Goal: Transaction & Acquisition: Download file/media

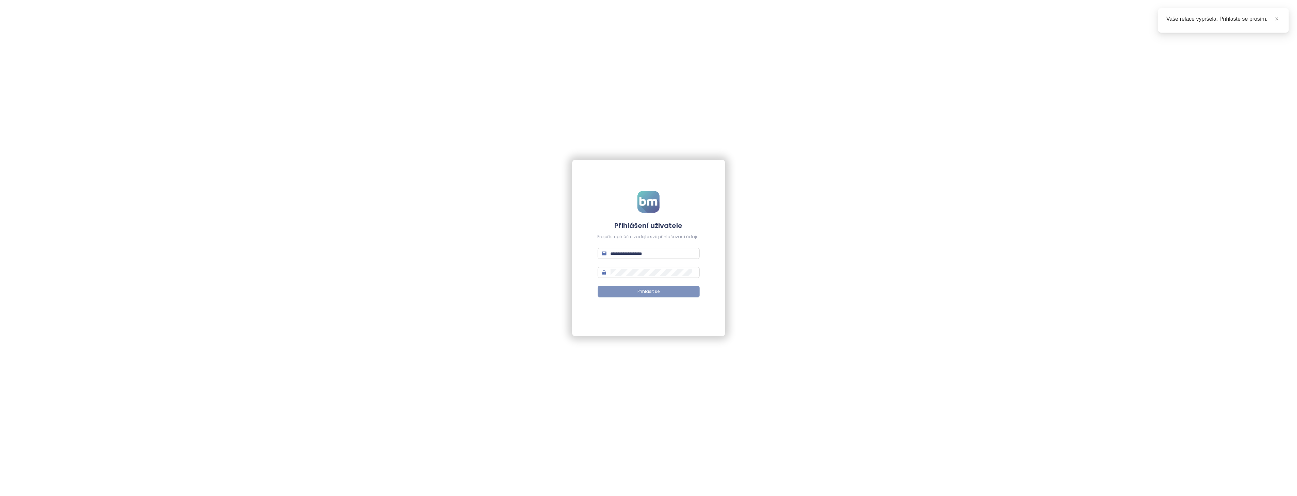
type input "**********"
click at [650, 292] on span "Přihlásit se" at bounding box center [648, 292] width 22 height 6
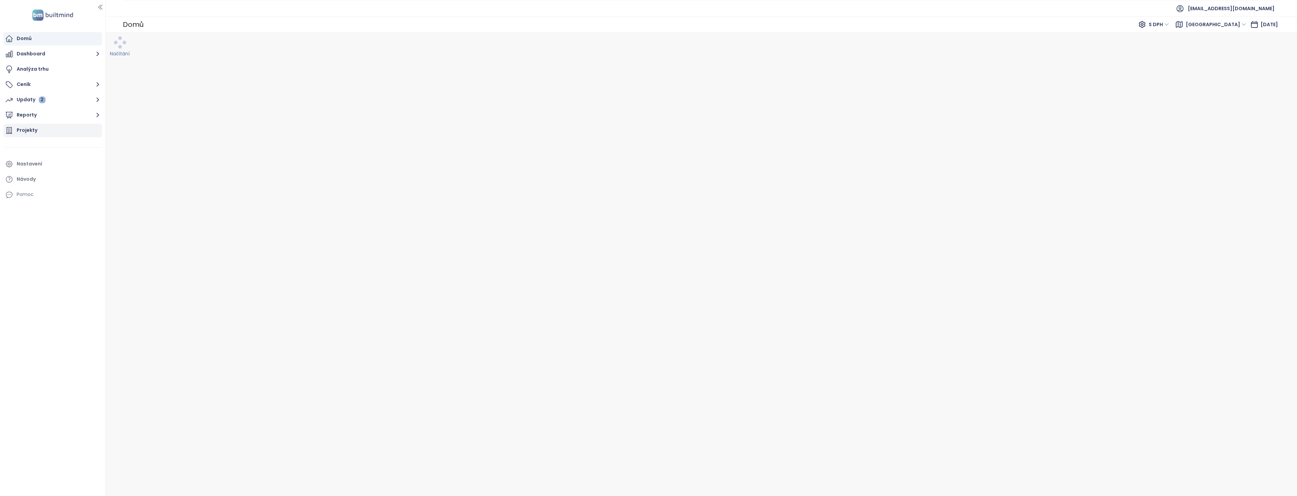
click at [23, 131] on div "Projekty" at bounding box center [27, 130] width 21 height 9
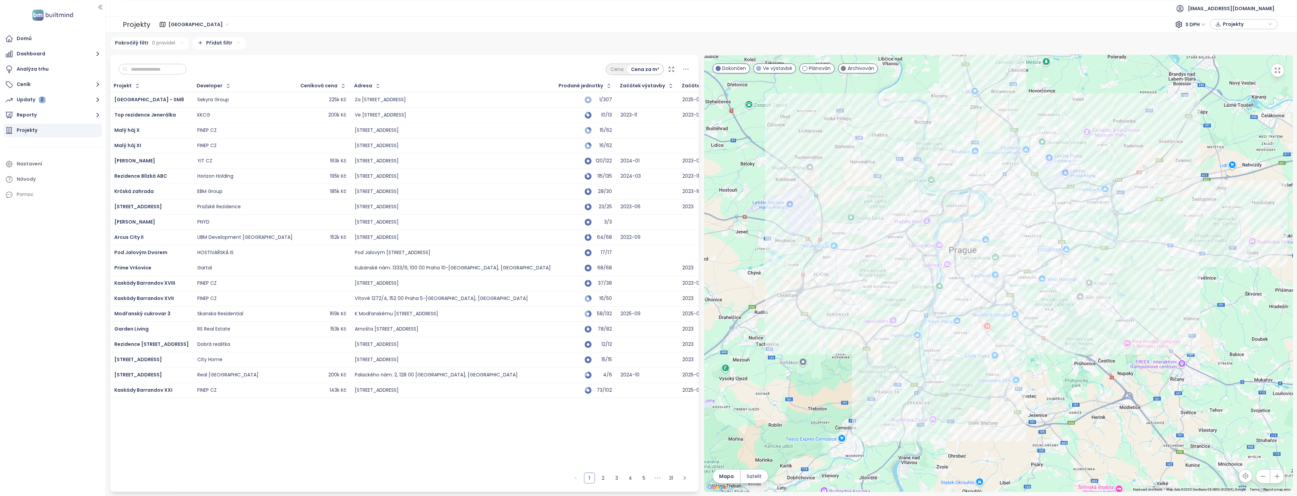
click at [682, 67] on icon at bounding box center [685, 69] width 9 height 9
click at [684, 67] on icon at bounding box center [685, 69] width 9 height 9
click at [1247, 22] on span "Projekty" at bounding box center [1244, 24] width 44 height 10
click at [1238, 38] on span "XLSX" at bounding box center [1232, 37] width 18 height 10
click at [1248, 49] on div "XLSX" at bounding box center [1246, 50] width 40 height 7
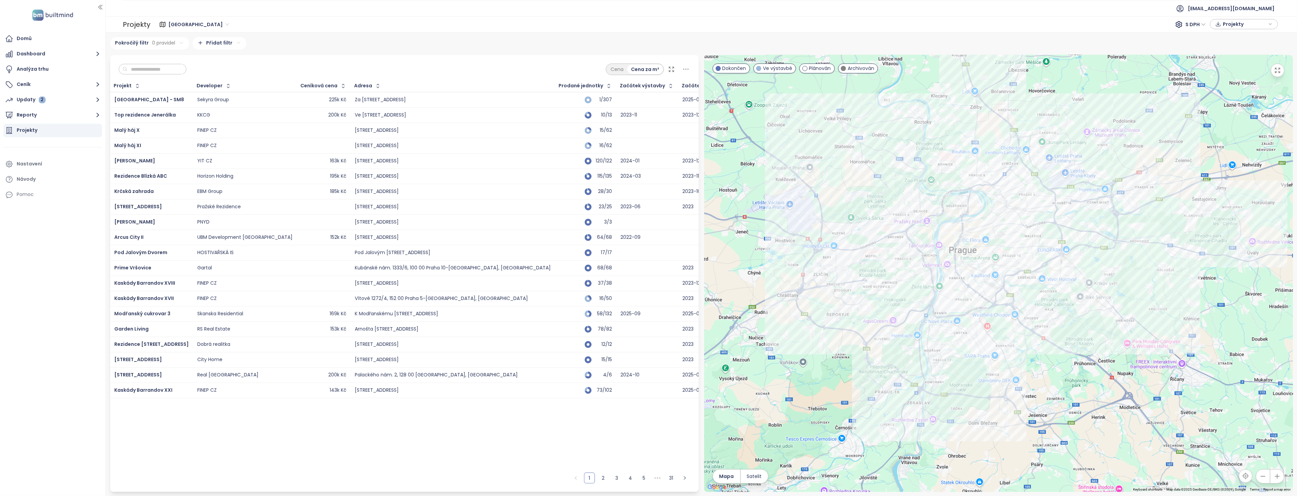
click at [1269, 25] on icon "button" at bounding box center [1270, 24] width 4 height 10
click at [1240, 38] on span "XLSX" at bounding box center [1232, 37] width 18 height 10
click at [1240, 37] on span "XLSX" at bounding box center [1232, 37] width 18 height 10
click at [1226, 52] on span "Stáhnout" at bounding box center [1235, 50] width 24 height 7
